Goal: Communication & Community: Ask a question

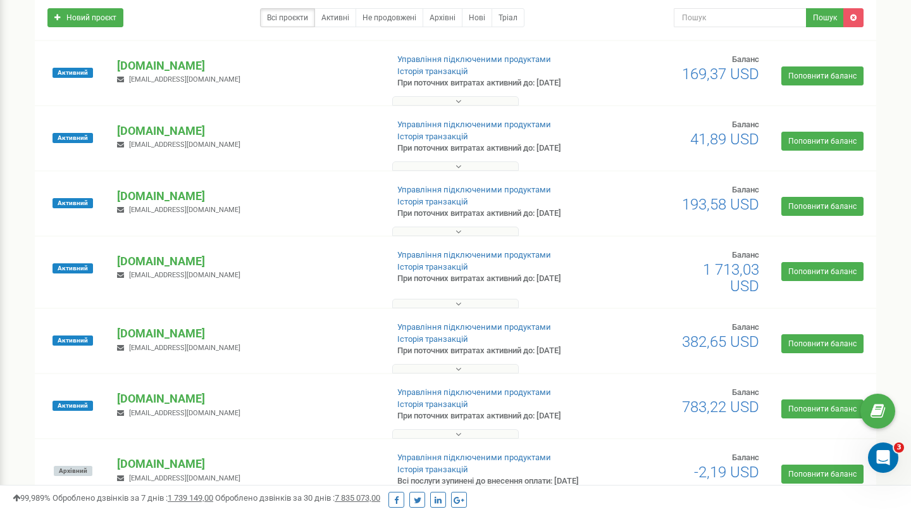
scroll to position [120, 0]
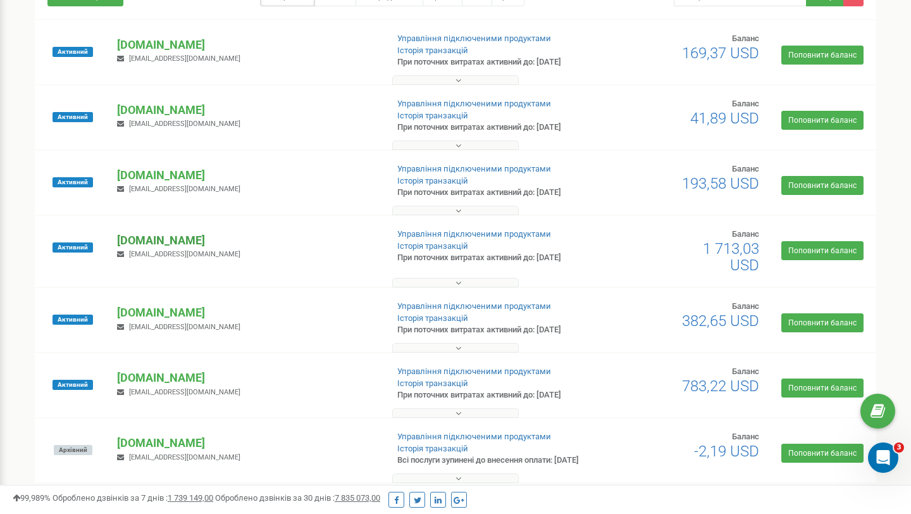
click at [166, 239] on p "[DOMAIN_NAME]" at bounding box center [246, 240] width 259 height 16
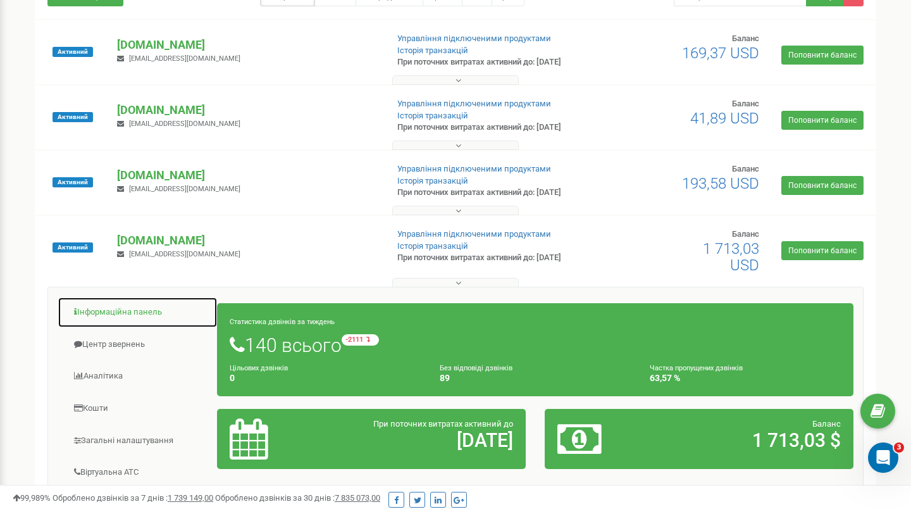
click at [140, 303] on link "Інформаційна панель" at bounding box center [138, 312] width 160 height 31
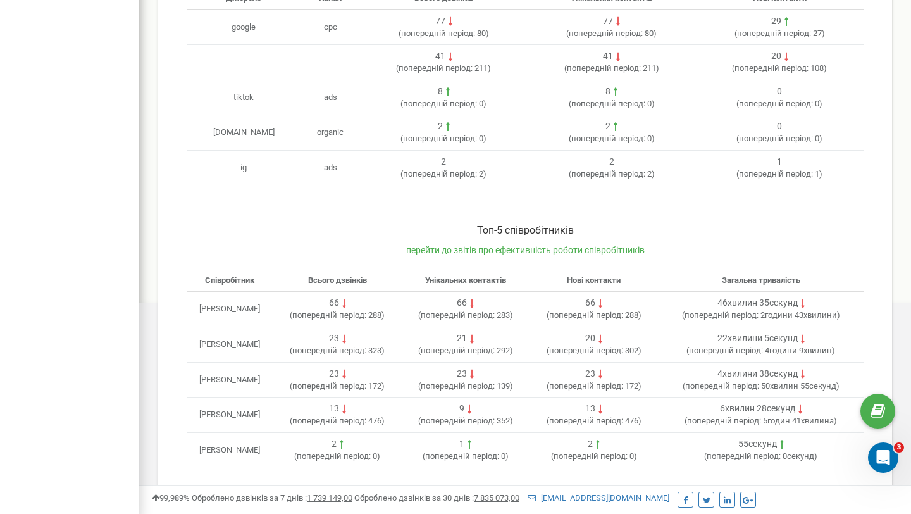
scroll to position [462, 0]
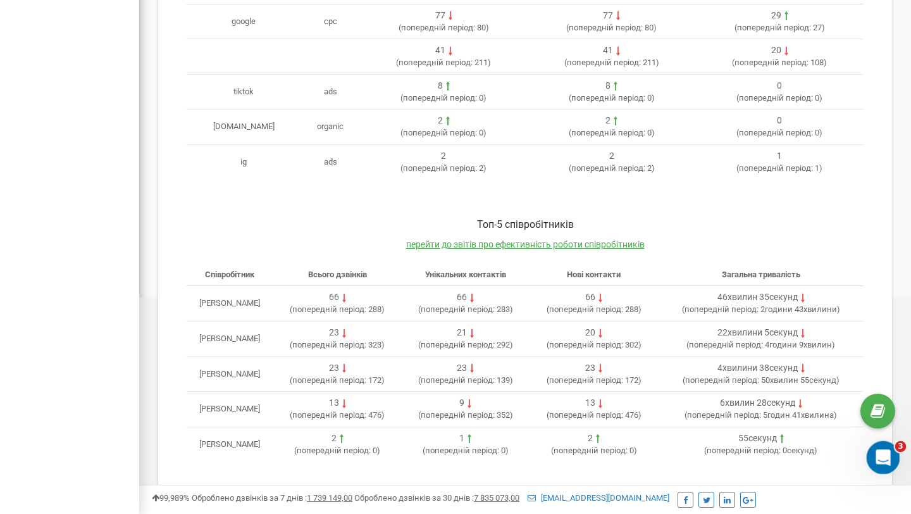
click at [879, 457] on icon "Открыть службу сообщений Intercom" at bounding box center [881, 455] width 9 height 10
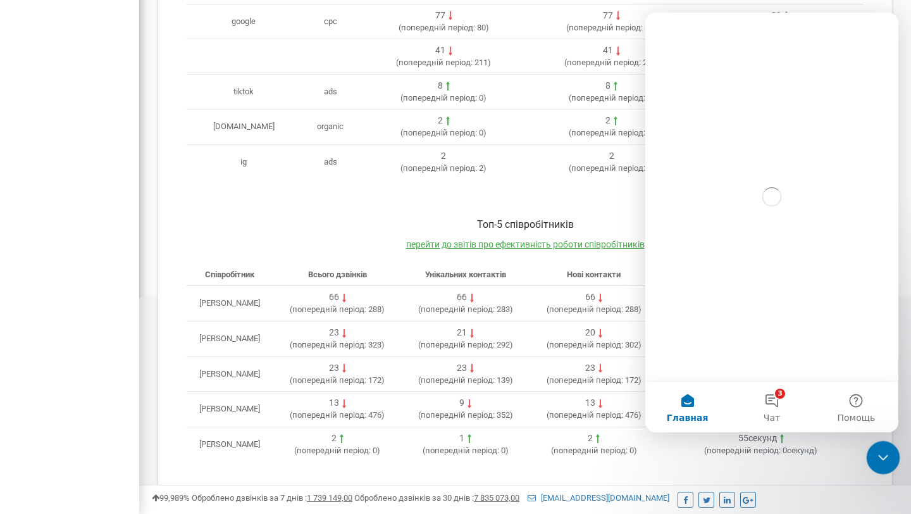
scroll to position [0, 0]
click at [769, 402] on button "3 Чат" at bounding box center [771, 407] width 84 height 51
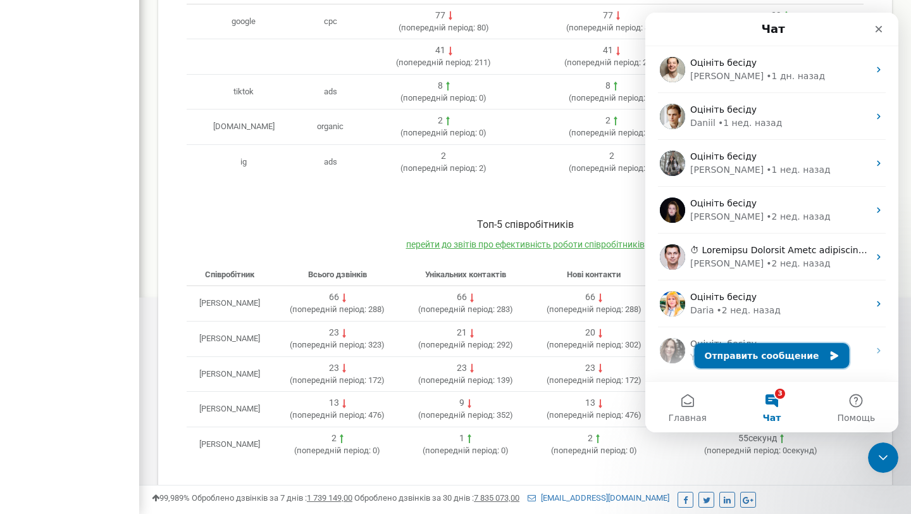
click at [790, 349] on button "Отправить сообщение" at bounding box center [772, 355] width 155 height 25
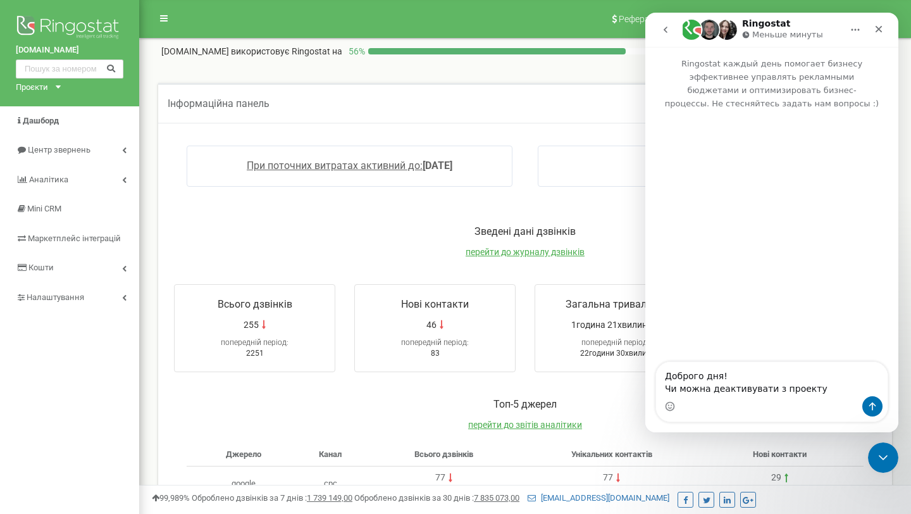
drag, startPoint x: 160, startPoint y: 52, endPoint x: 227, endPoint y: 53, distance: 66.4
click at [227, 52] on div "university.kse.ua використовує Ringostat на 56 % Детальніше" at bounding box center [525, 48] width 753 height 19
copy p "[DOMAIN_NAME]"
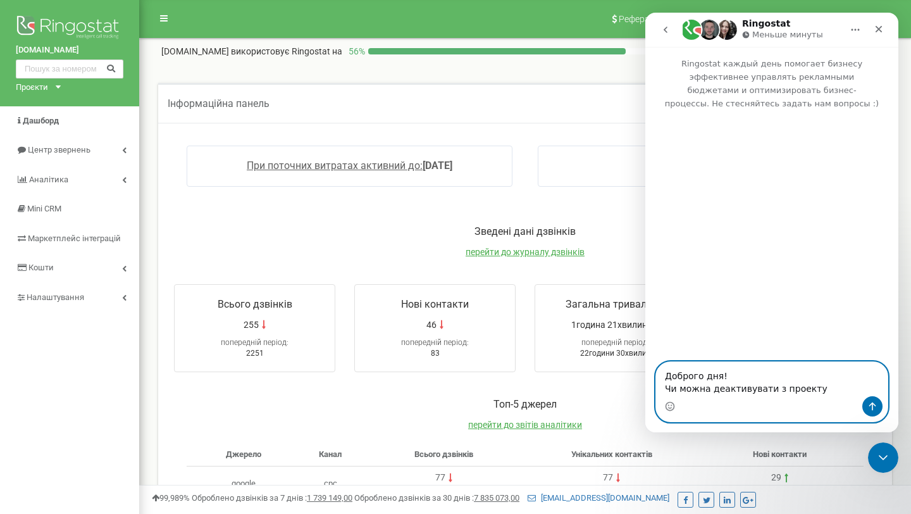
click at [824, 394] on textarea "Доброго дня! Чи можна деактивувати з проекту" at bounding box center [772, 379] width 232 height 34
paste textarea "[DOMAIN_NAME]"
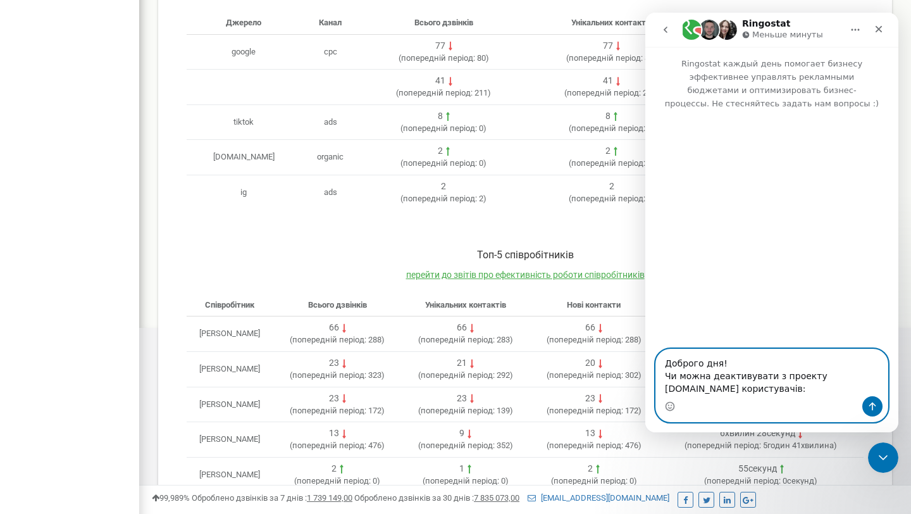
scroll to position [462, 0]
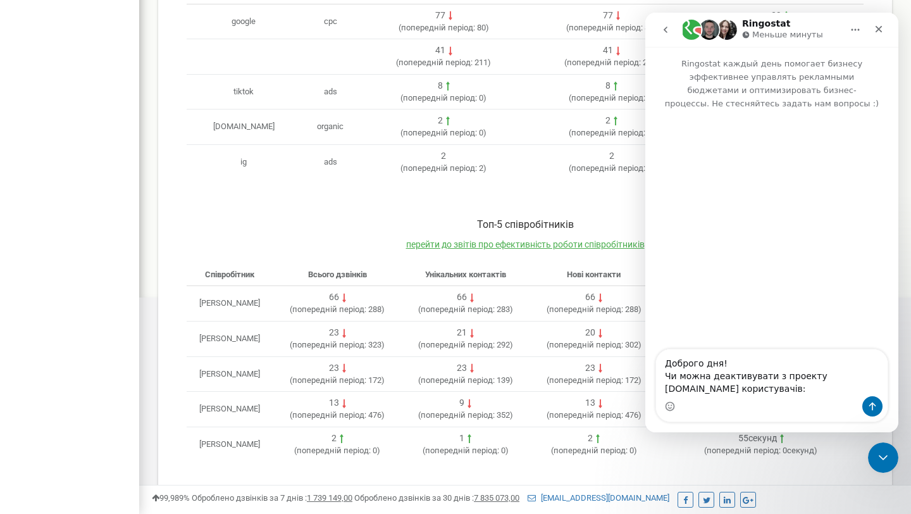
drag, startPoint x: 195, startPoint y: 301, endPoint x: 332, endPoint y: 303, distance: 136.7
click at [273, 304] on td "[PERSON_NAME]" at bounding box center [230, 303] width 87 height 35
copy td "[PERSON_NAME]"
click at [702, 387] on textarea "Доброго дня! Чи можна деактивувати з проекту university.kse.ua користувачів:" at bounding box center [772, 372] width 232 height 47
paste textarea "[PERSON_NAME]"
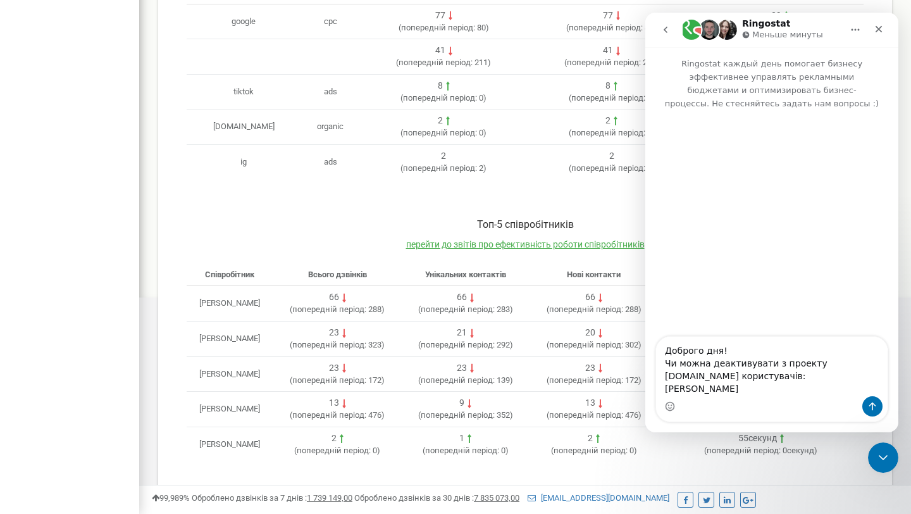
drag, startPoint x: 212, startPoint y: 407, endPoint x: 315, endPoint y: 407, distance: 103.1
click at [273, 407] on td "[PERSON_NAME]" at bounding box center [230, 409] width 87 height 35
copy td "[PERSON_NAME]"
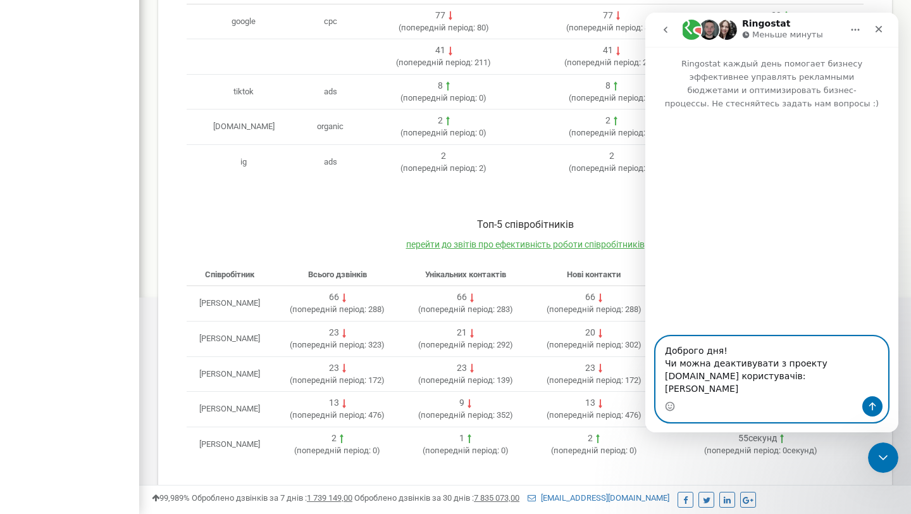
click at [827, 393] on textarea "Доброго дня! Чи можна деактивувати з проекту university.kse.ua користувачів: Ра…" at bounding box center [772, 366] width 232 height 59
paste textarea "[PERSON_NAME]"
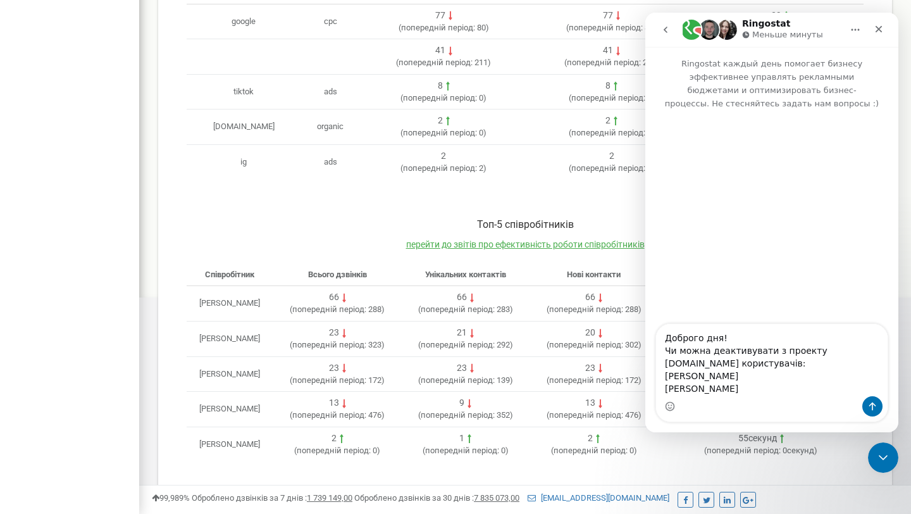
drag, startPoint x: 214, startPoint y: 373, endPoint x: 320, endPoint y: 373, distance: 106.3
click at [273, 373] on td "Бадьорна Олена Сергіївна" at bounding box center [230, 373] width 87 height 35
copy td "Бадьорна Олена Сергіївна"
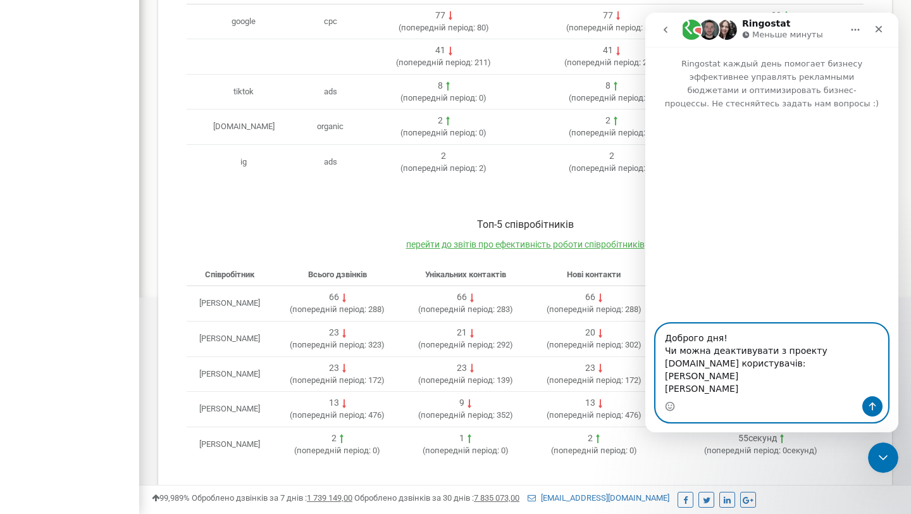
click at [801, 390] on textarea "Доброго дня! Чи можна деактивувати з проекту university.kse.ua користувачів: Ра…" at bounding box center [772, 360] width 232 height 72
paste textarea "Бадьорна Олена Сергіївна"
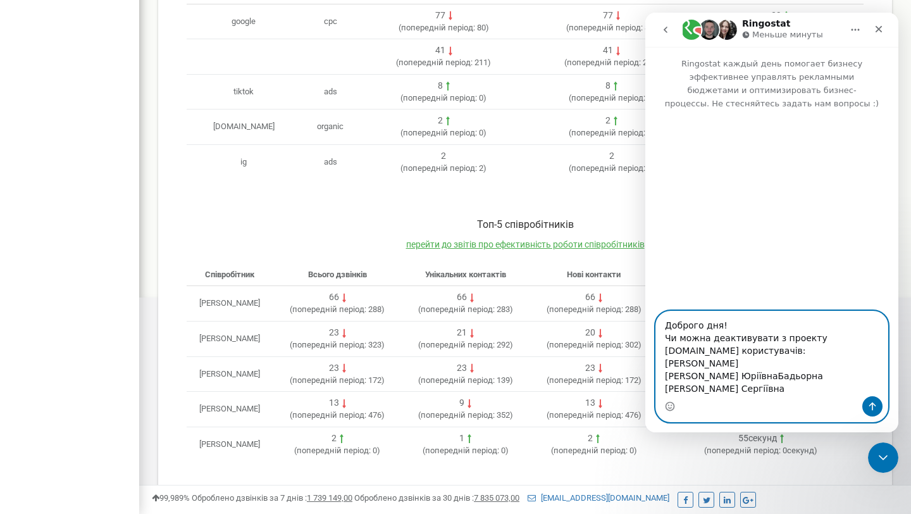
click at [777, 375] on textarea "Доброго дня! Чи можна деактивувати з проекту university.kse.ua користувачів: Ра…" at bounding box center [772, 353] width 232 height 85
type textarea "Доброго дня! Чи можна деактивувати з проекту university.kse.ua користувачів: Ра…"
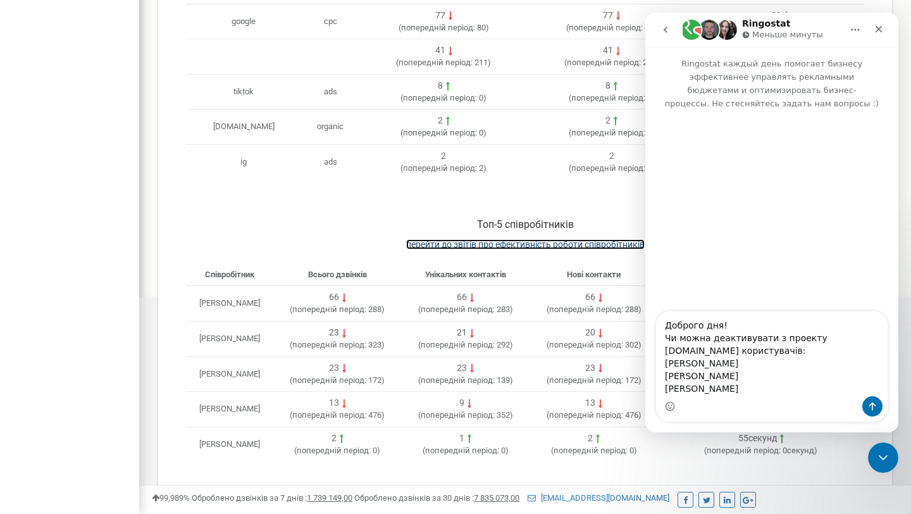
click at [485, 242] on span "перейти до звітів про ефективність роботи співробітників" at bounding box center [525, 244] width 239 height 10
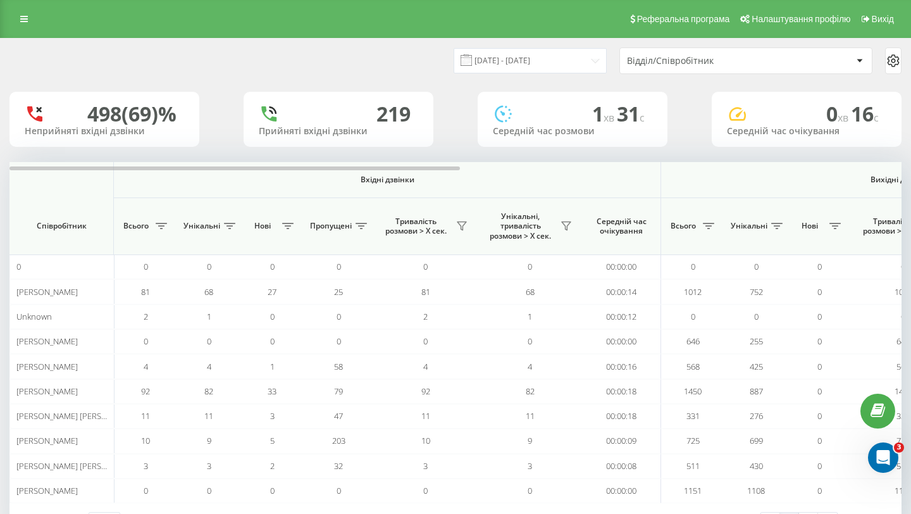
scroll to position [51, 0]
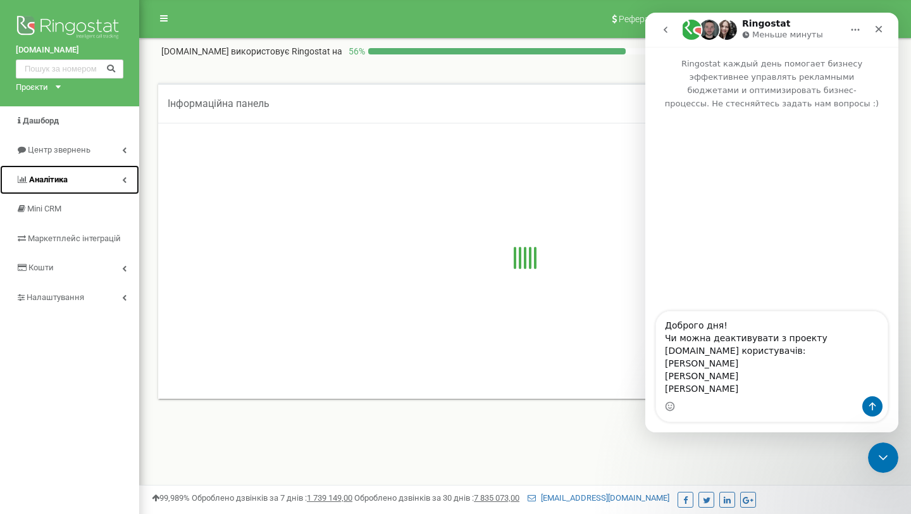
click at [88, 175] on link "Аналiтика" at bounding box center [69, 180] width 139 height 30
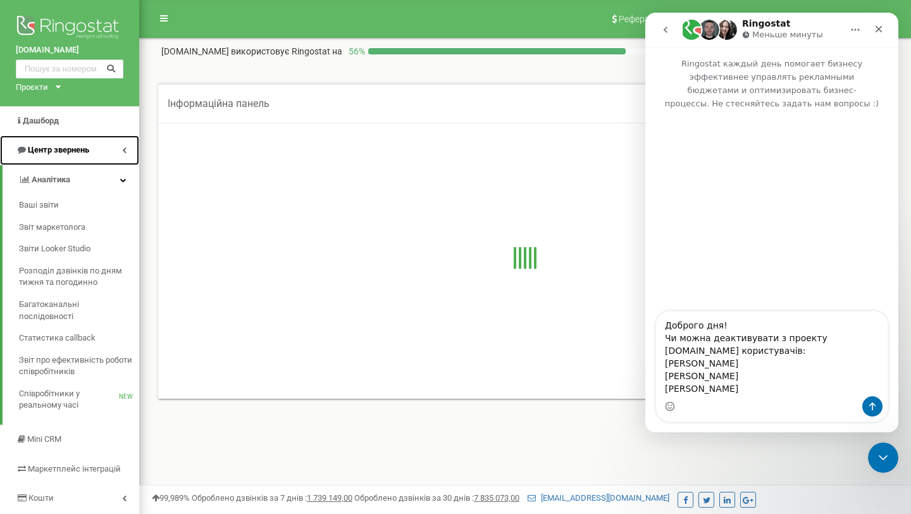
click at [70, 137] on link "Центр звернень" at bounding box center [69, 150] width 139 height 30
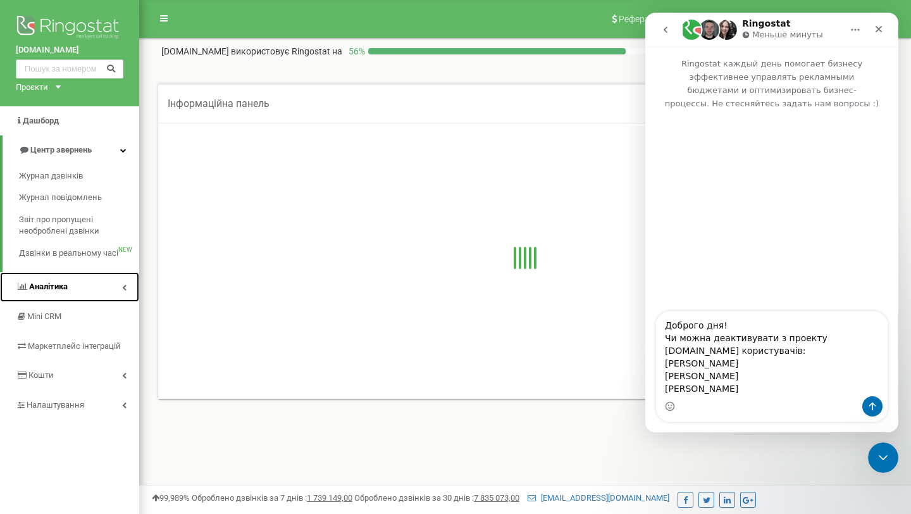
click at [69, 293] on link "Аналiтика" at bounding box center [69, 287] width 139 height 30
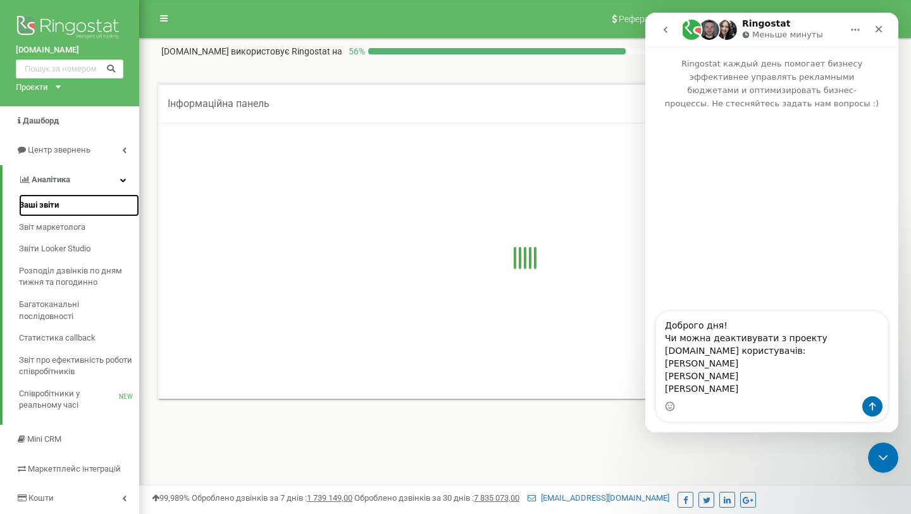
click at [34, 203] on span "Ваші звіти" at bounding box center [39, 205] width 40 height 12
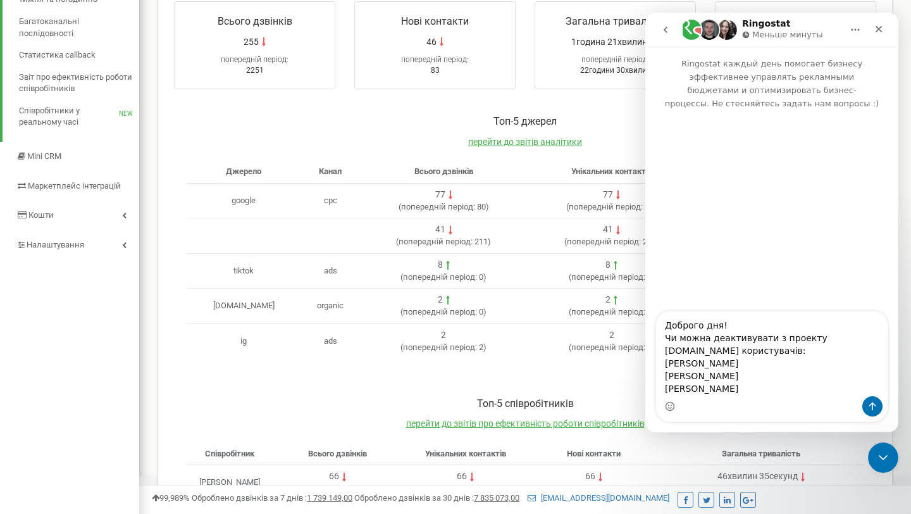
scroll to position [152, 0]
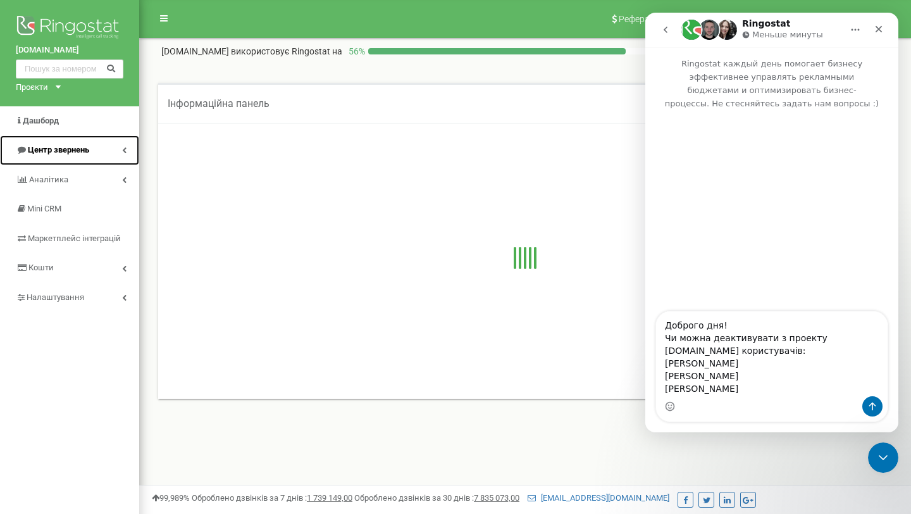
click at [66, 142] on link "Центр звернень" at bounding box center [69, 150] width 139 height 30
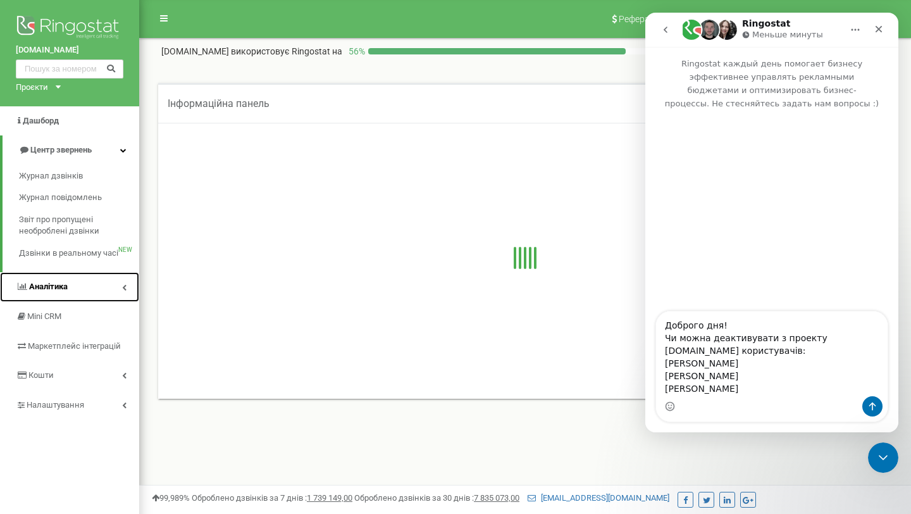
click at [59, 276] on link "Аналiтика" at bounding box center [69, 287] width 139 height 30
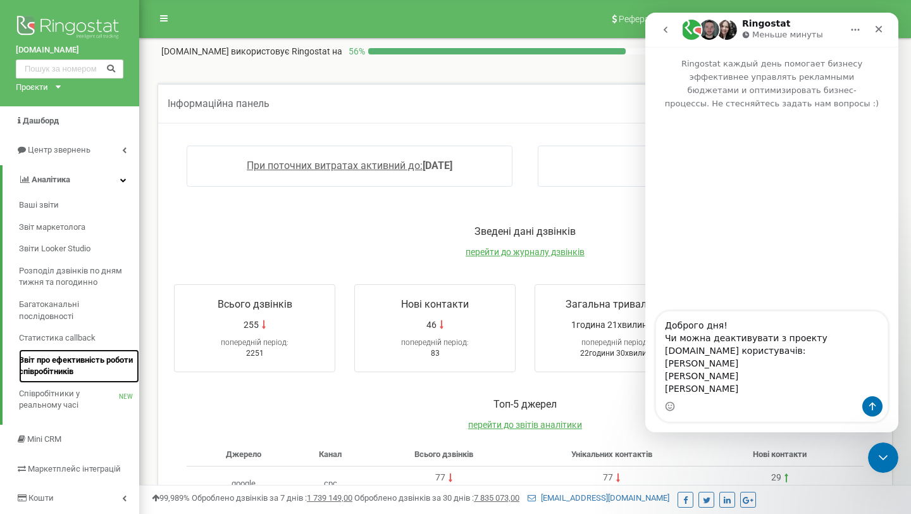
click at [71, 371] on span "Звіт про ефективність роботи співробітників" at bounding box center [76, 365] width 114 height 23
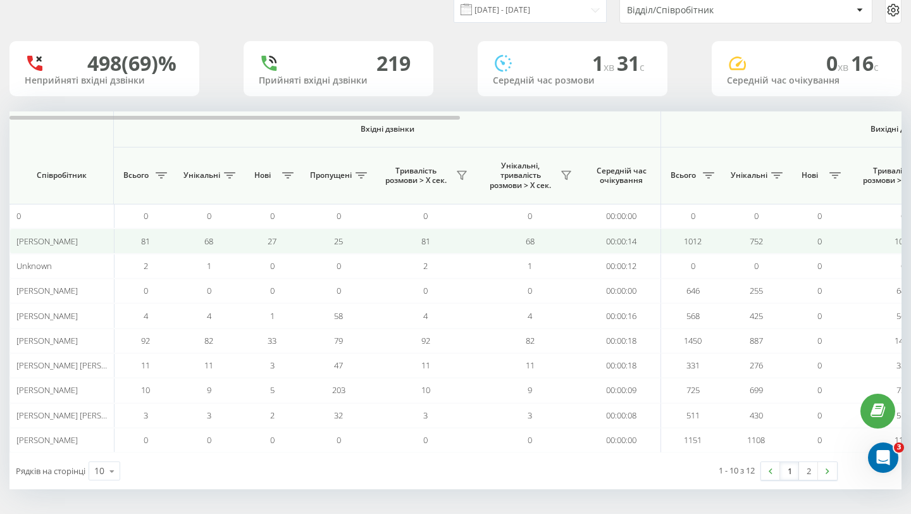
scroll to position [51, 0]
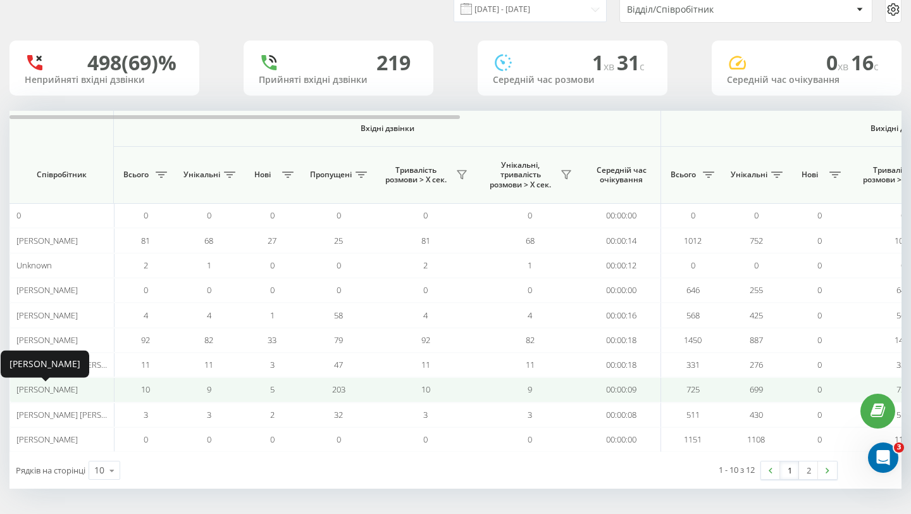
drag, startPoint x: 19, startPoint y: 388, endPoint x: 96, endPoint y: 391, distance: 76.6
click at [78, 391] on span "[PERSON_NAME]" at bounding box center [46, 388] width 61 height 11
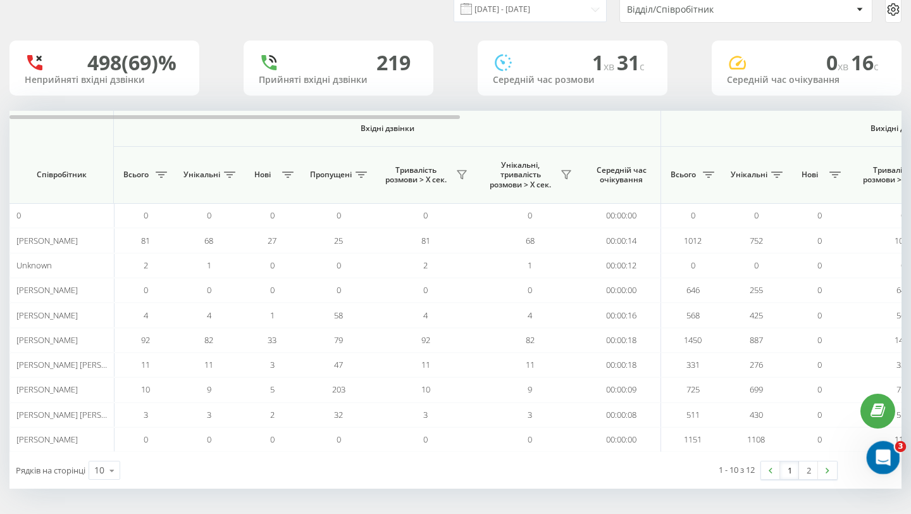
drag, startPoint x: 1734, startPoint y: 899, endPoint x: 867, endPoint y: 457, distance: 973.1
click at [866, 457] on div "Открыть службу сообщений Intercom" at bounding box center [881, 456] width 42 height 42
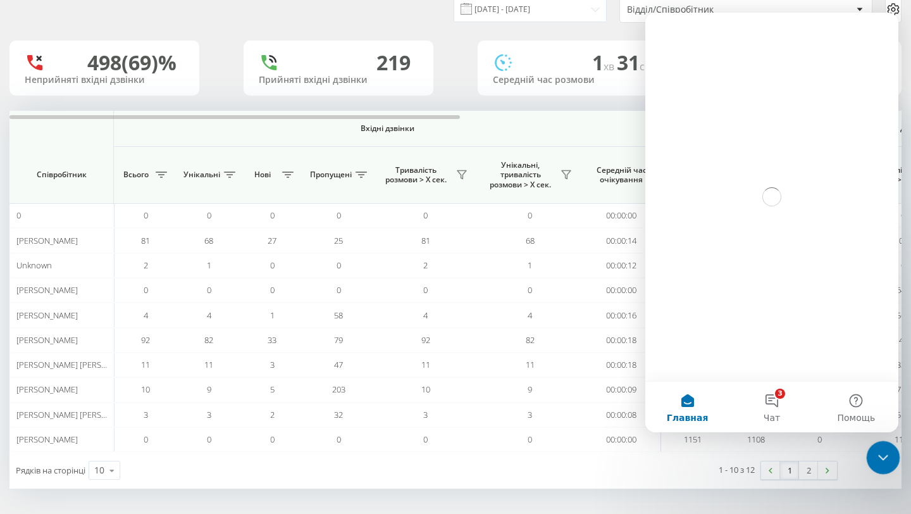
scroll to position [0, 0]
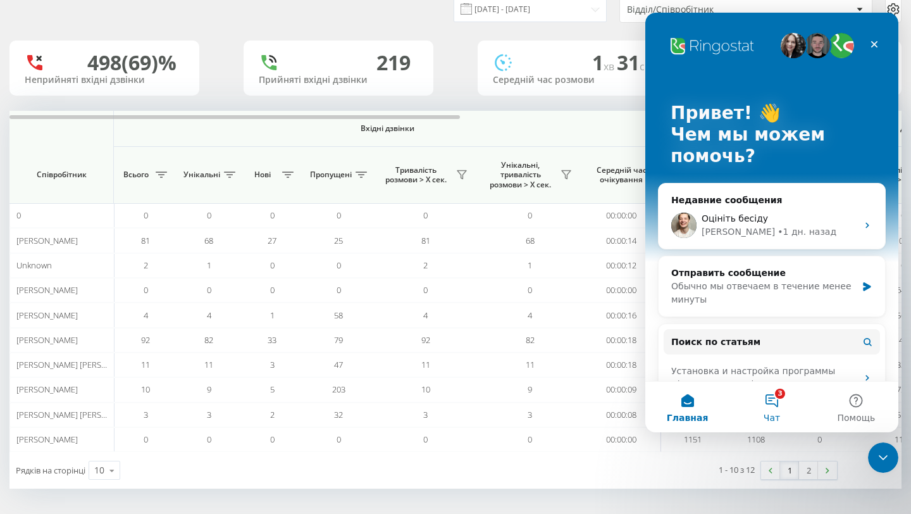
click at [774, 404] on button "3 Чат" at bounding box center [771, 407] width 84 height 51
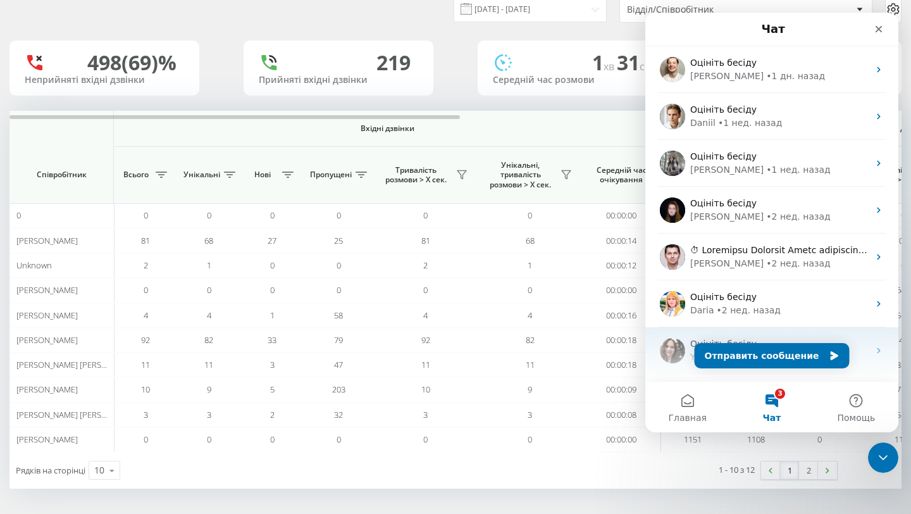
click at [782, 371] on div "Оцініть бесіду Yuliia • 3 нед. назад" at bounding box center [771, 350] width 253 height 47
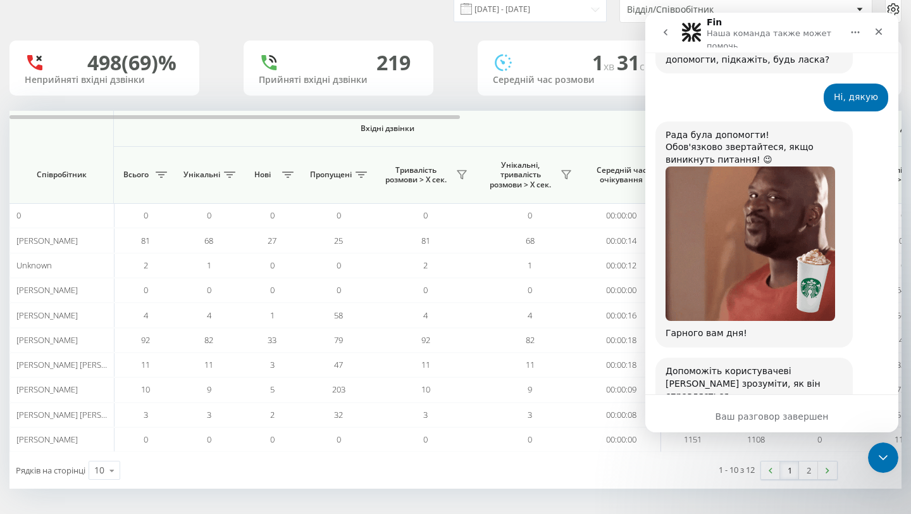
scroll to position [2131, 0]
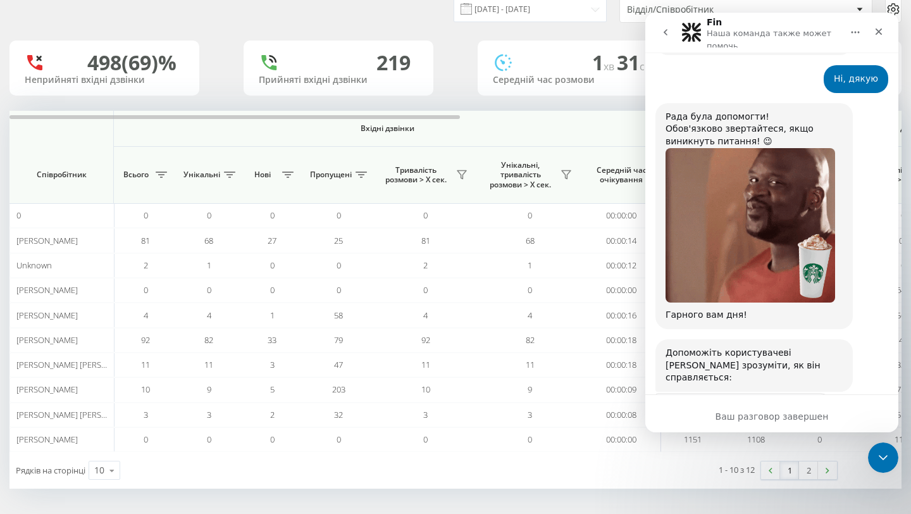
click at [667, 38] on button "go back" at bounding box center [666, 32] width 24 height 24
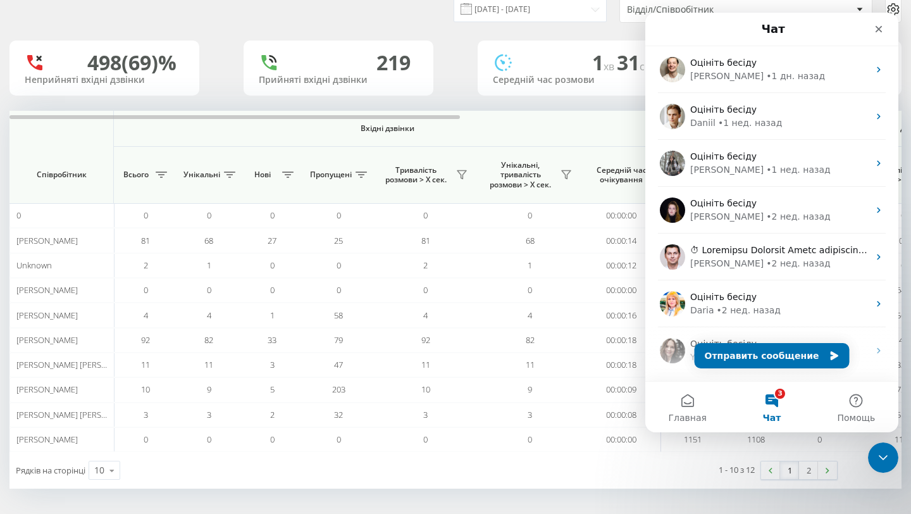
scroll to position [0, 0]
click at [804, 347] on button "Отправить сообщение" at bounding box center [772, 355] width 155 height 25
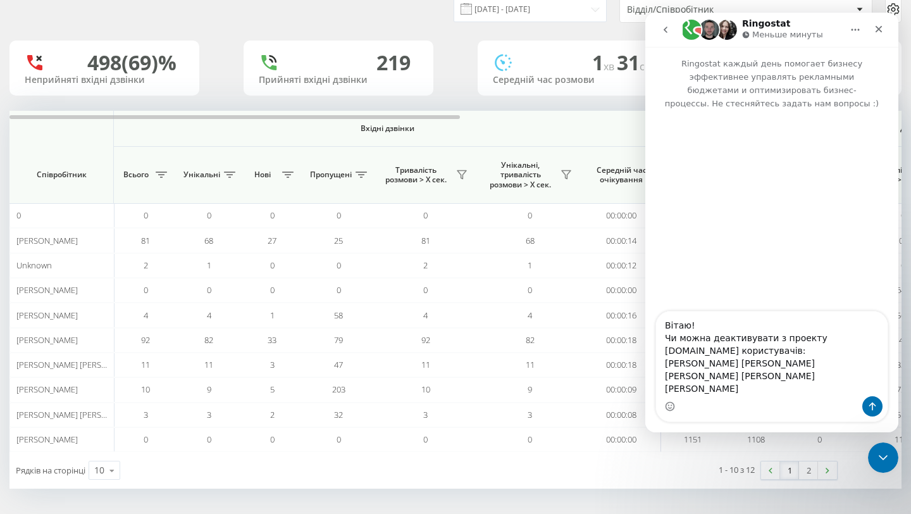
scroll to position [20, 0]
click at [754, 330] on textarea "Вітаю! Чи можна деактивувати з проекту university.kse.ua користувачів: Бадьорна…" at bounding box center [772, 353] width 232 height 85
click at [748, 391] on textarea "Вітаю! Чи можна деактивувати з проекту university.kse.ua користувачів: Бадьорна…" at bounding box center [772, 353] width 232 height 85
type textarea "Вітаю! Чи можна деактивувати з проекту university.kse.ua користувачів: Бадьорна…"
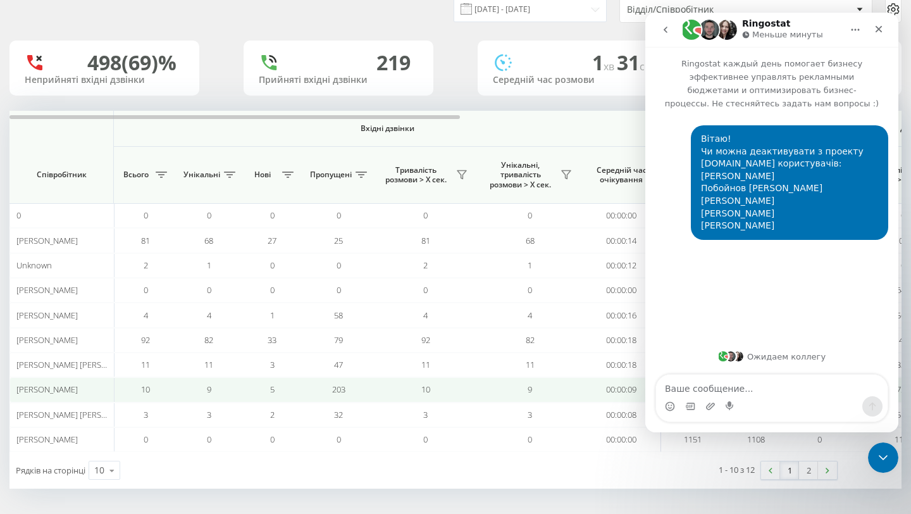
scroll to position [0, 5]
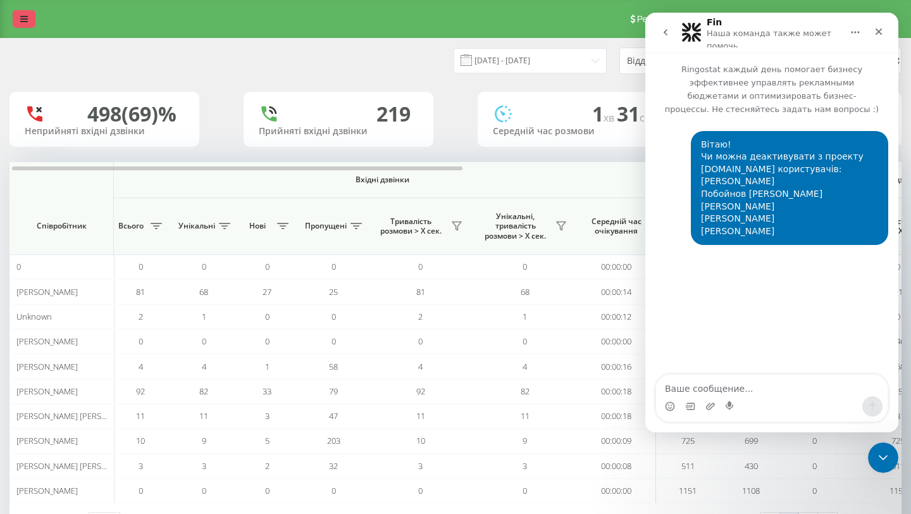
click at [17, 18] on link at bounding box center [24, 19] width 23 height 18
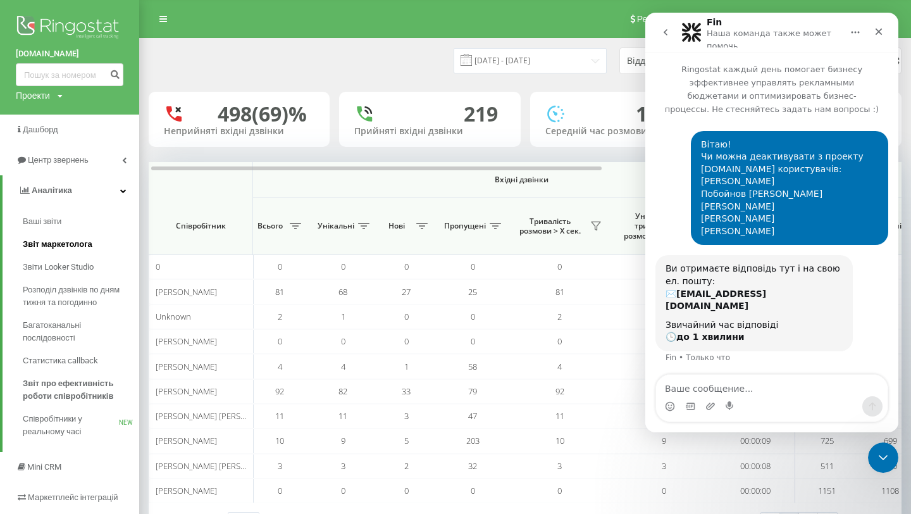
click at [53, 244] on span "Звіт маркетолога" at bounding box center [58, 244] width 70 height 13
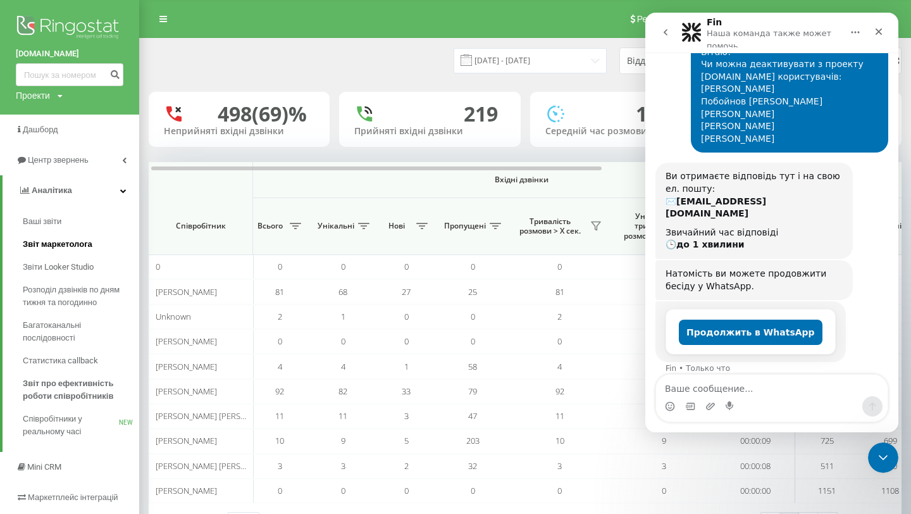
scroll to position [94, 0]
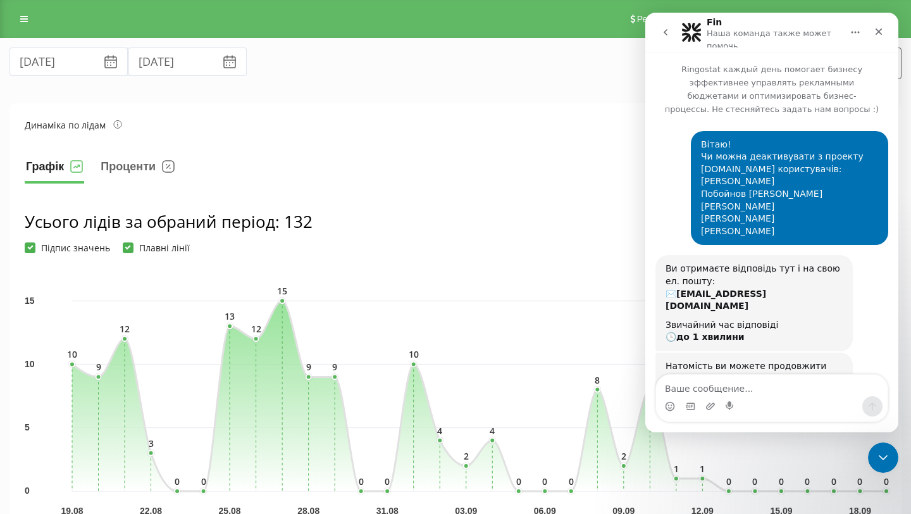
scroll to position [94, 0]
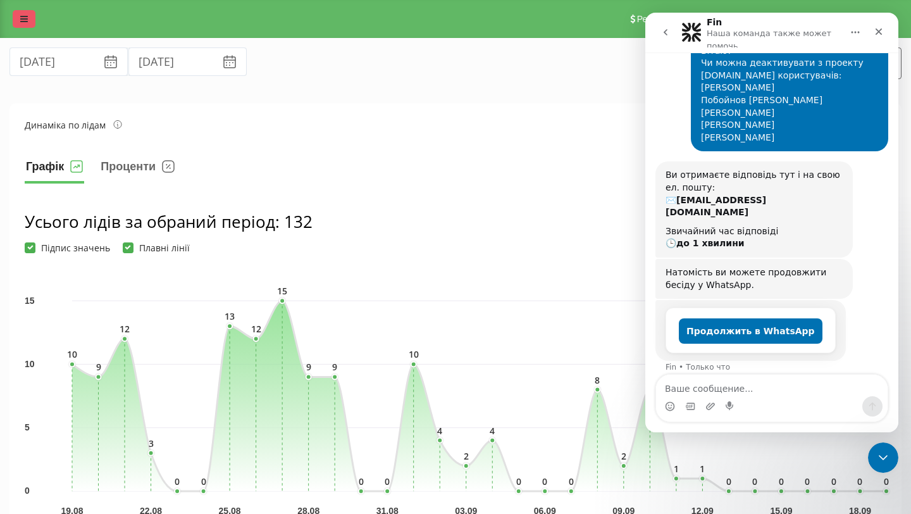
click at [31, 22] on link at bounding box center [24, 19] width 23 height 18
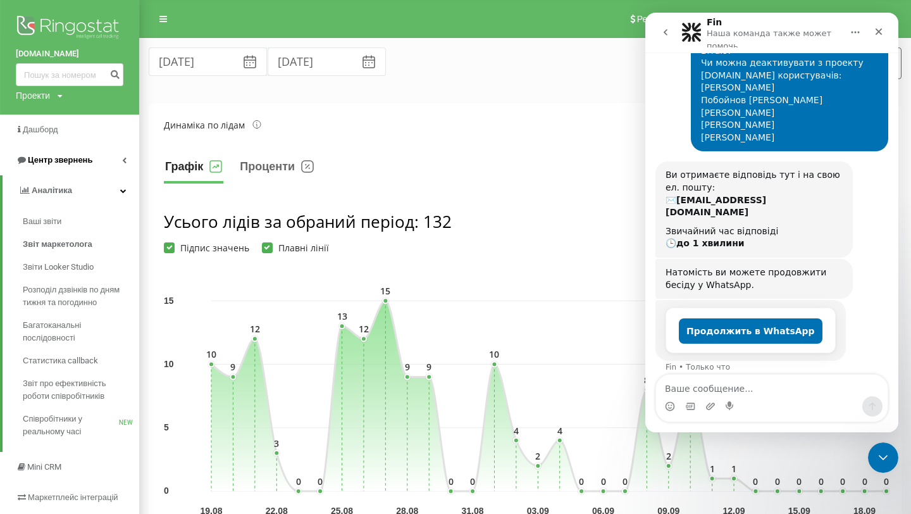
click at [59, 159] on span "Центр звернень" at bounding box center [60, 159] width 65 height 9
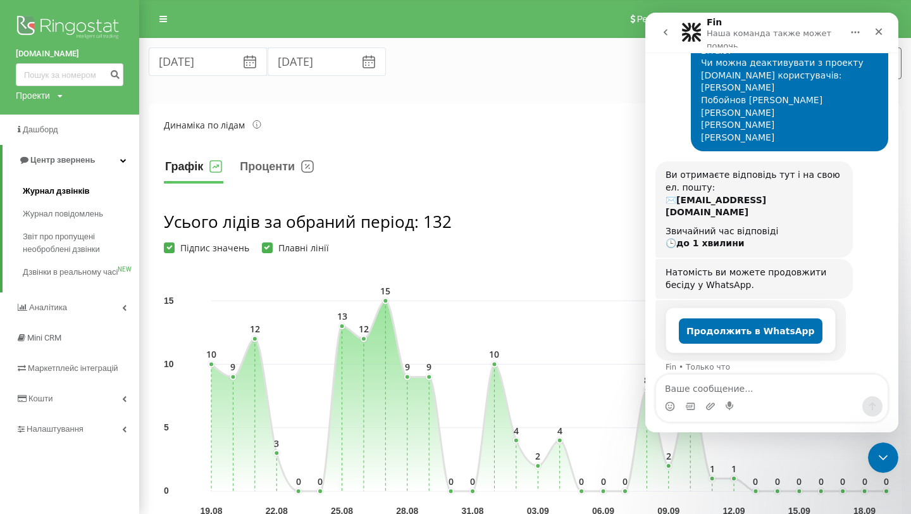
click at [58, 197] on span "Журнал дзвінків" at bounding box center [56, 191] width 67 height 13
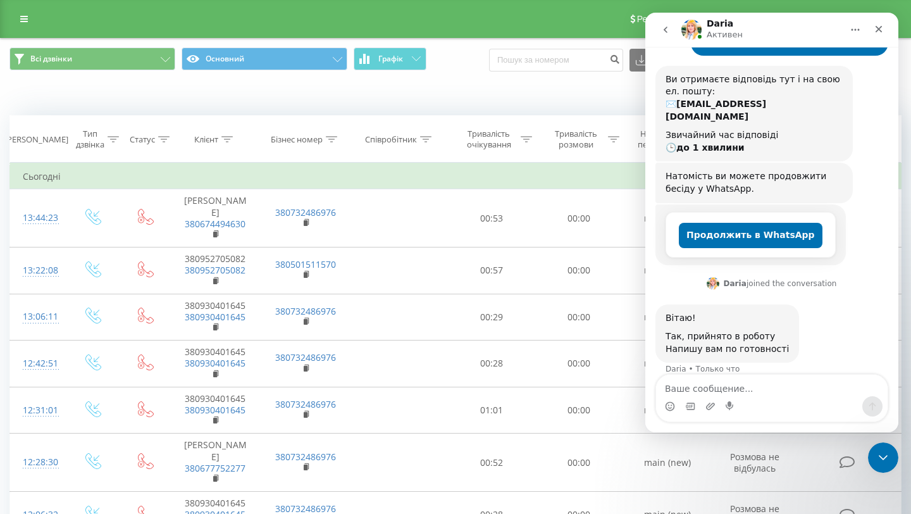
scroll to position [186, 0]
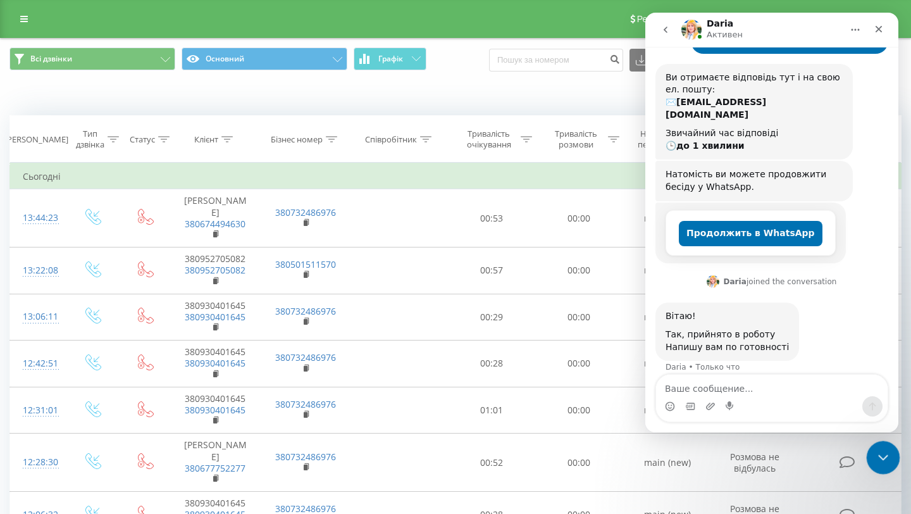
click at [878, 440] on html at bounding box center [881, 455] width 30 height 30
click at [886, 452] on icon "Закрыть службу сообщений Intercom" at bounding box center [881, 455] width 15 height 15
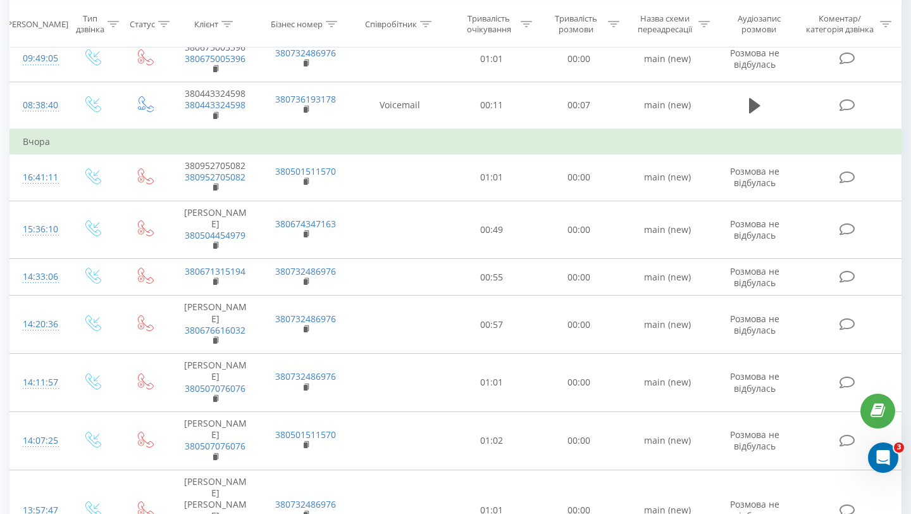
scroll to position [0, 0]
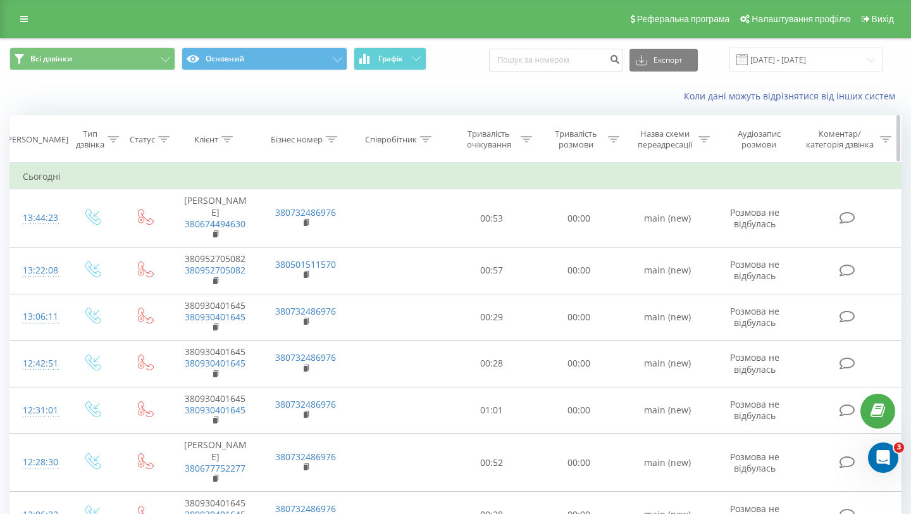
click at [430, 137] on icon at bounding box center [425, 139] width 11 height 6
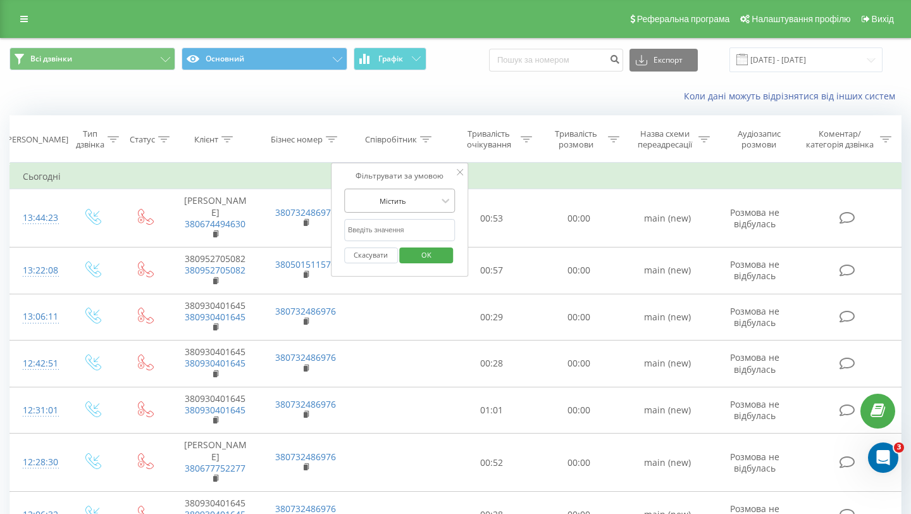
click at [413, 201] on div at bounding box center [393, 201] width 90 height 12
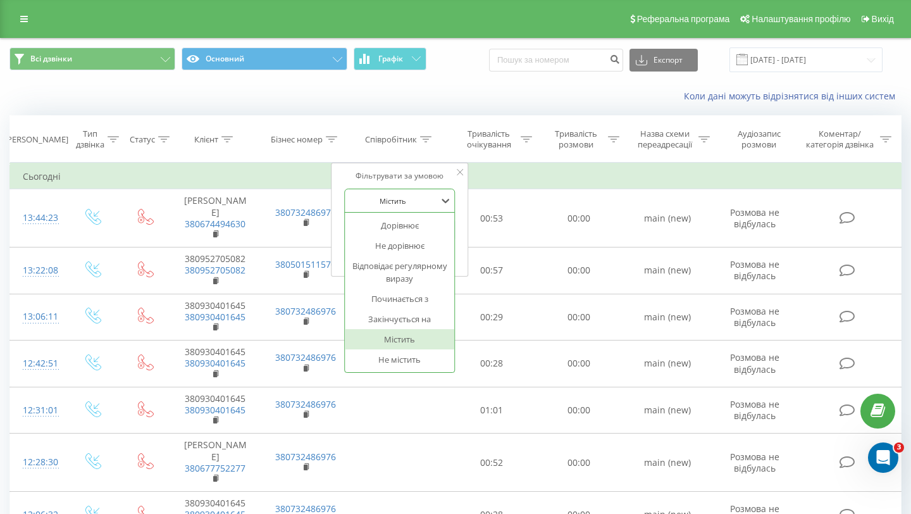
click at [462, 206] on div "Фільтрувати за умовою Містить selected, 6 of 7. 7 results available. Use Up and…" at bounding box center [400, 220] width 138 height 114
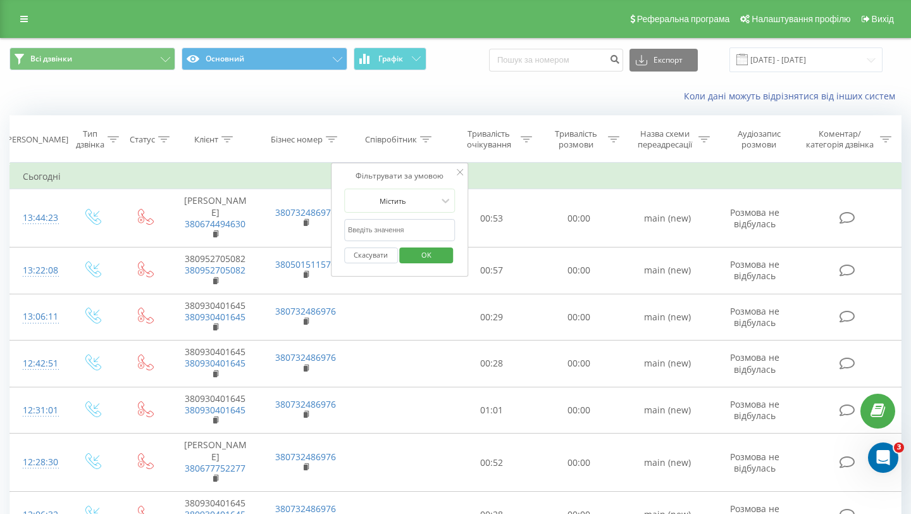
click at [406, 229] on input "text" at bounding box center [399, 230] width 111 height 22
click at [359, 260] on button "Скасувати" at bounding box center [371, 255] width 54 height 16
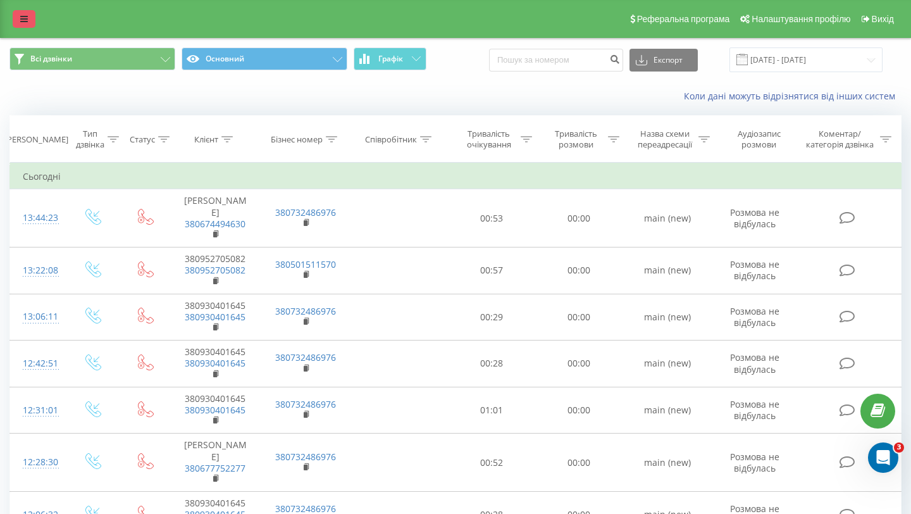
click at [15, 23] on link at bounding box center [24, 19] width 23 height 18
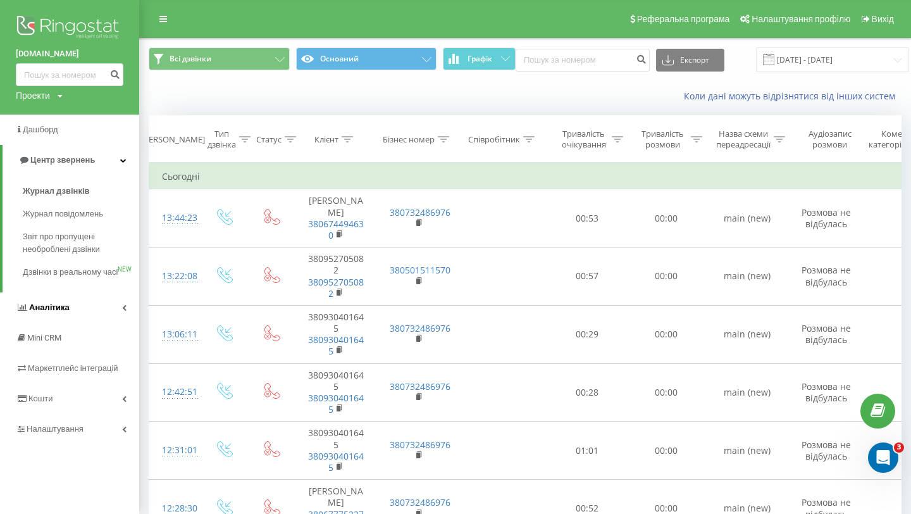
click at [63, 312] on span "Аналiтика" at bounding box center [49, 306] width 40 height 9
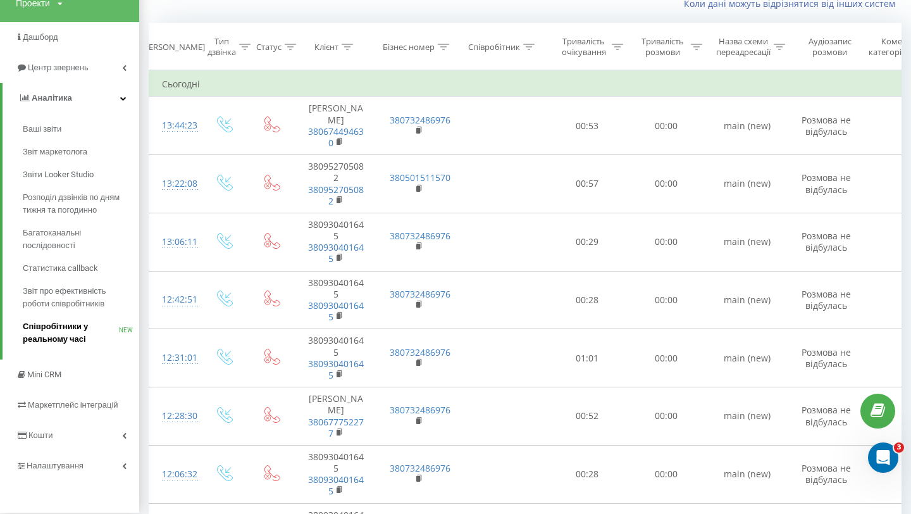
scroll to position [132, 0]
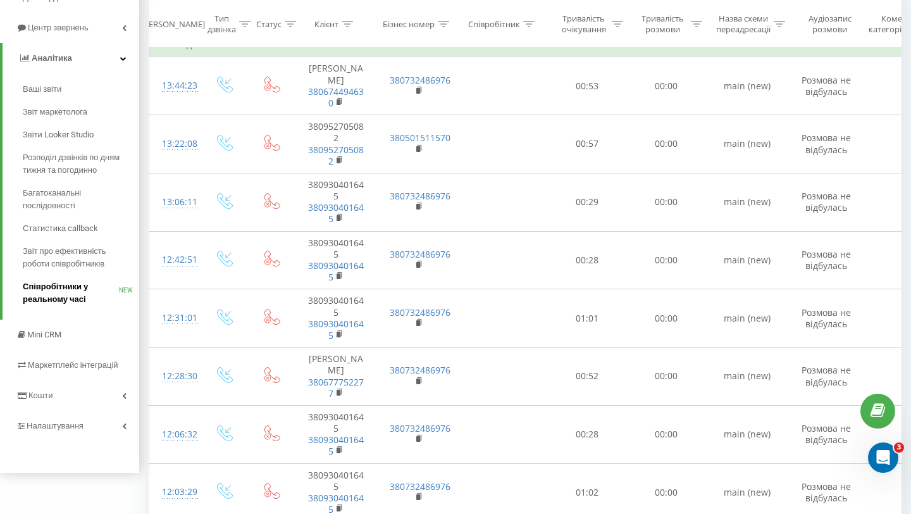
click at [66, 304] on span "Співробітники у реальному часі" at bounding box center [71, 292] width 96 height 25
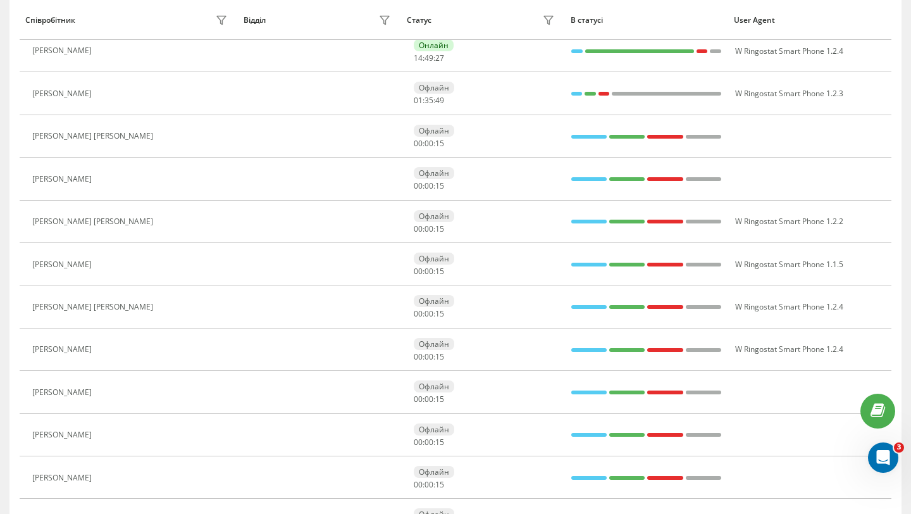
scroll to position [375, 0]
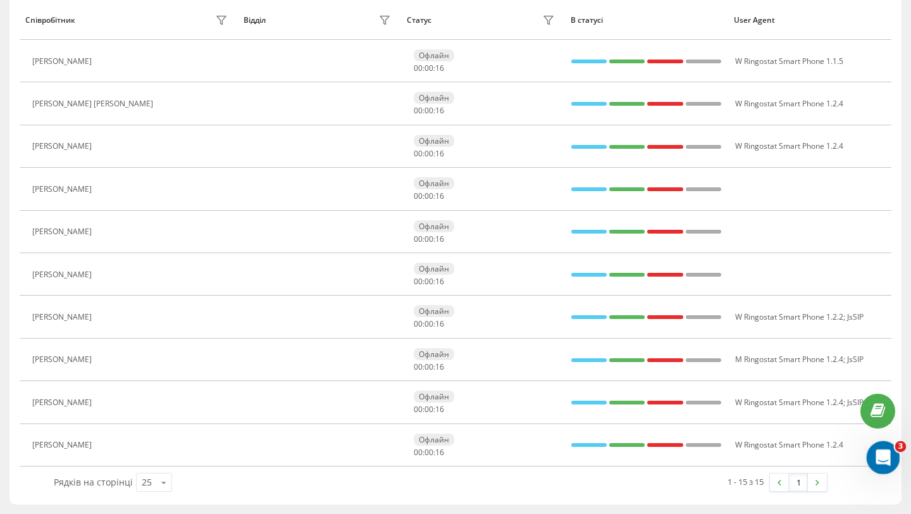
click at [878, 461] on icon "Открыть службу сообщений Intercom" at bounding box center [881, 455] width 21 height 21
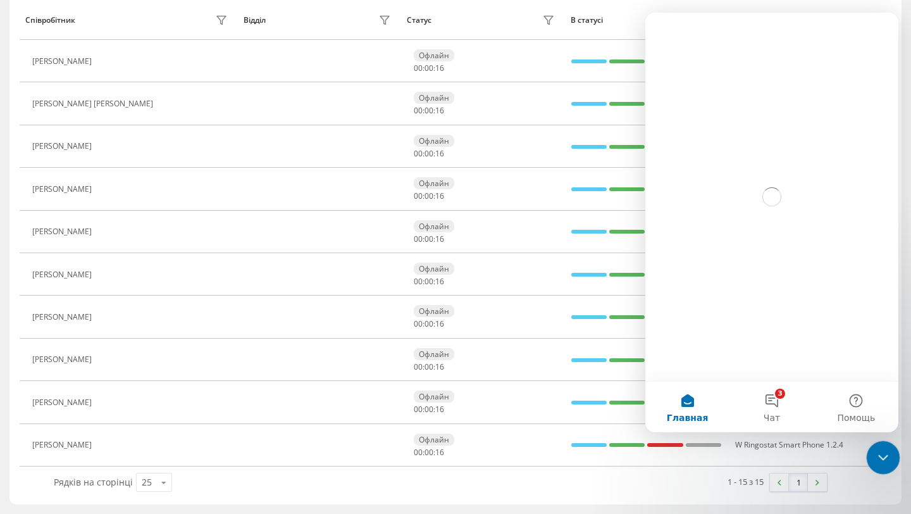
scroll to position [0, 0]
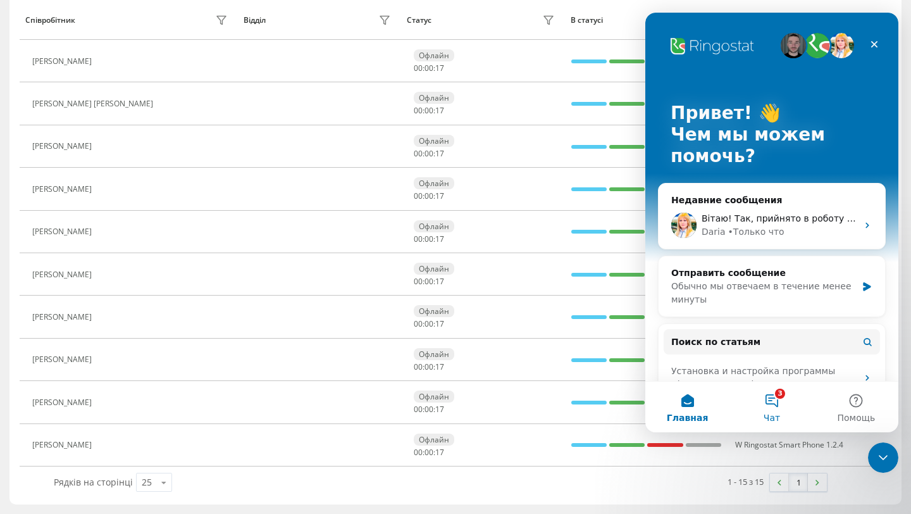
click at [755, 401] on button "3 Чат" at bounding box center [771, 407] width 84 height 51
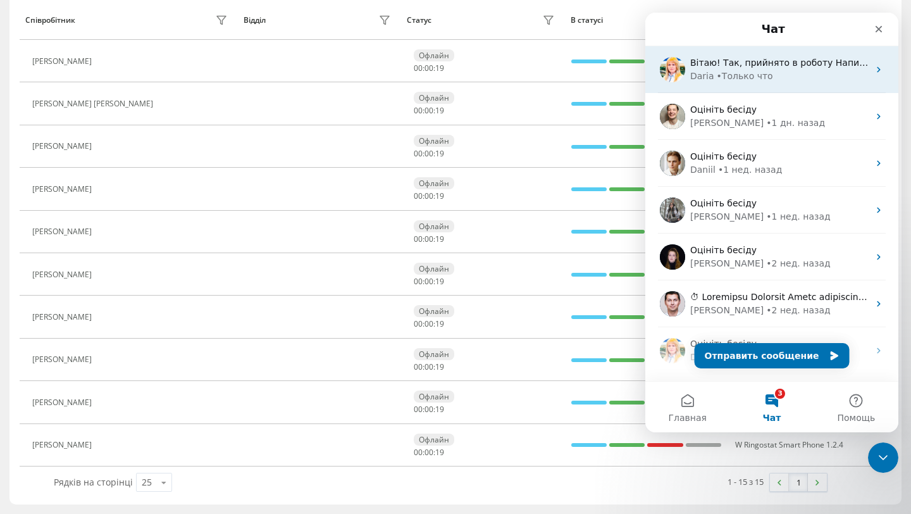
click at [806, 65] on span "Вітаю! Так, прийнято в роботу Напишу вам по готовності" at bounding box center [824, 63] width 269 height 10
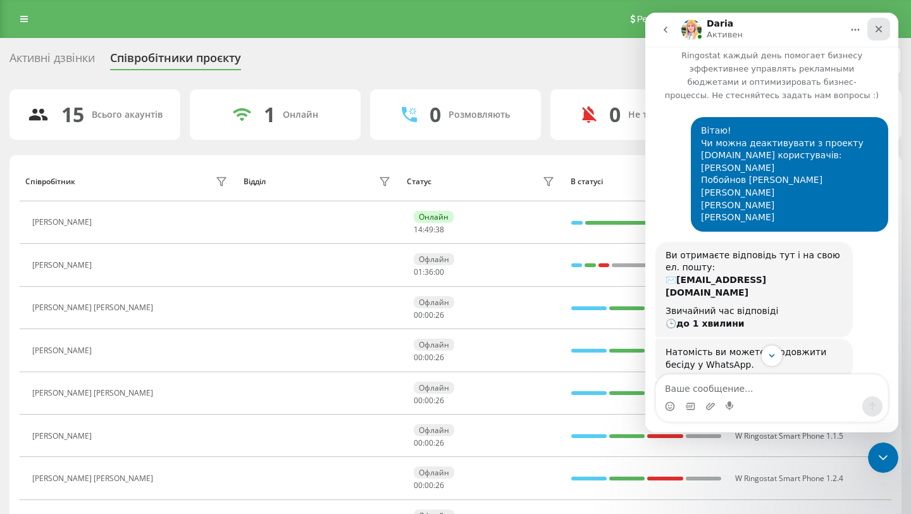
click at [886, 28] on div "Закрыть" at bounding box center [878, 29] width 23 height 23
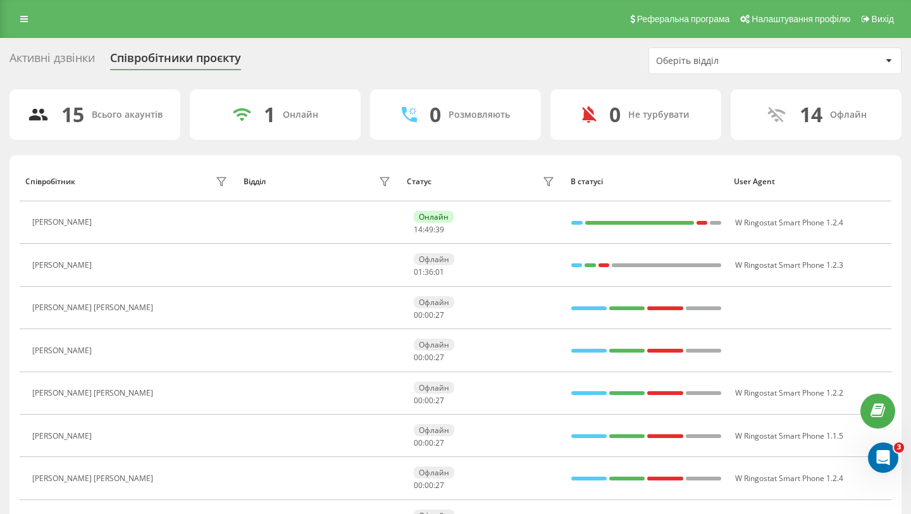
scroll to position [186, 0]
